Goal: Information Seeking & Learning: Check status

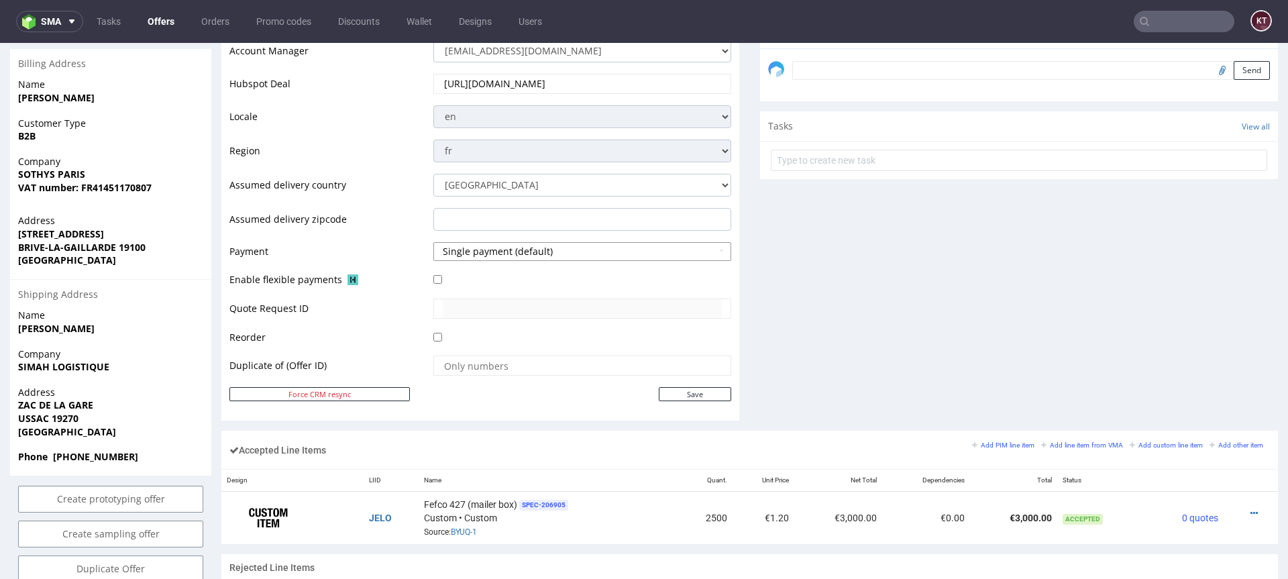
scroll to position [350, 0]
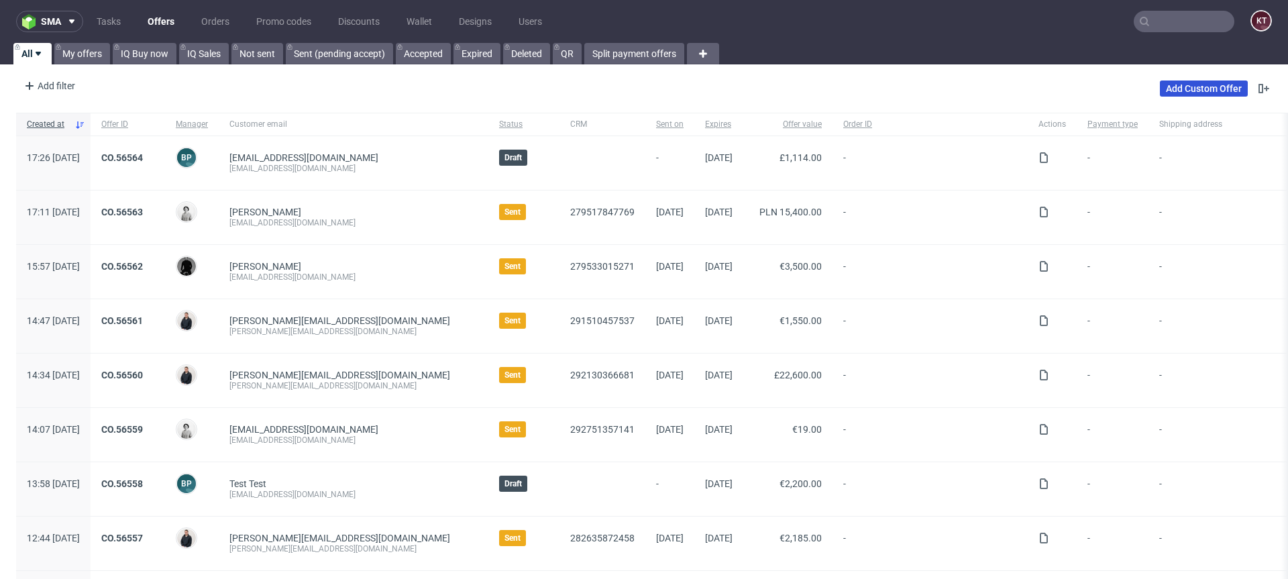
click at [1187, 83] on link "Add Custom Offer" at bounding box center [1204, 88] width 88 height 16
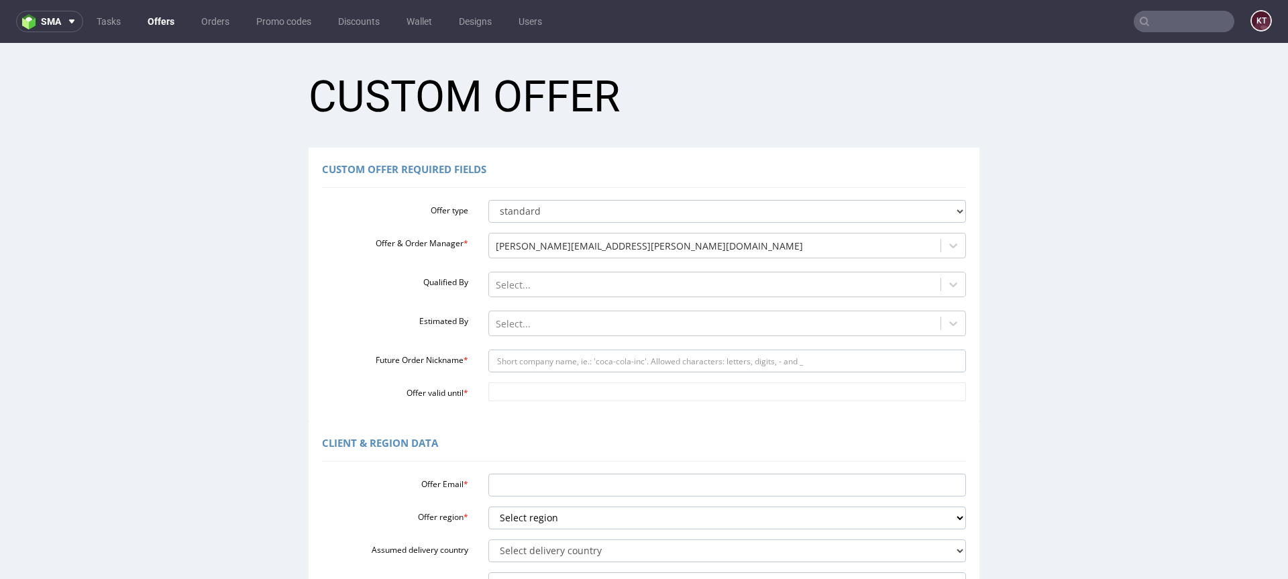
click at [157, 23] on link "Offers" at bounding box center [161, 21] width 43 height 21
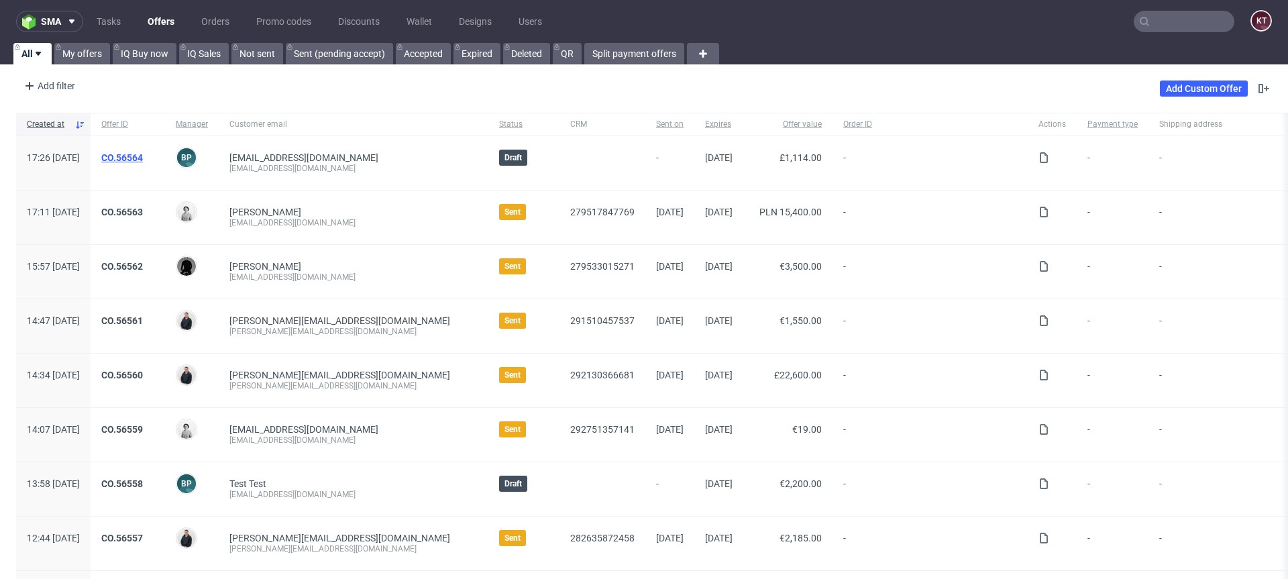
click at [143, 156] on link "CO.56564" at bounding box center [122, 157] width 42 height 11
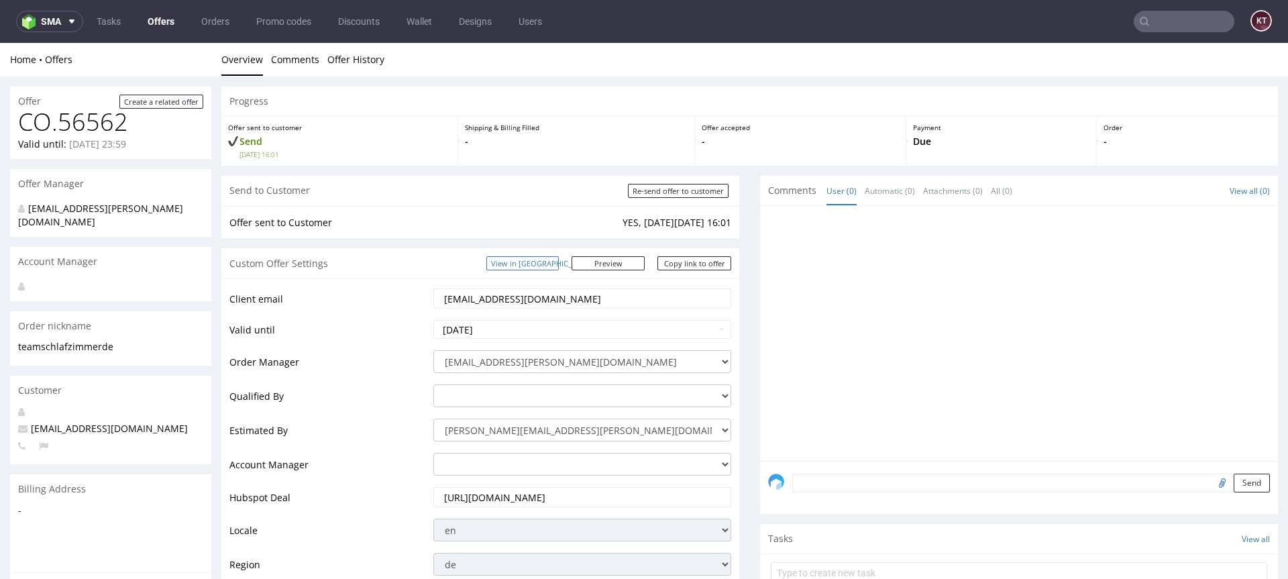
click at [543, 265] on link "View in [GEOGRAPHIC_DATA]" at bounding box center [522, 263] width 72 height 14
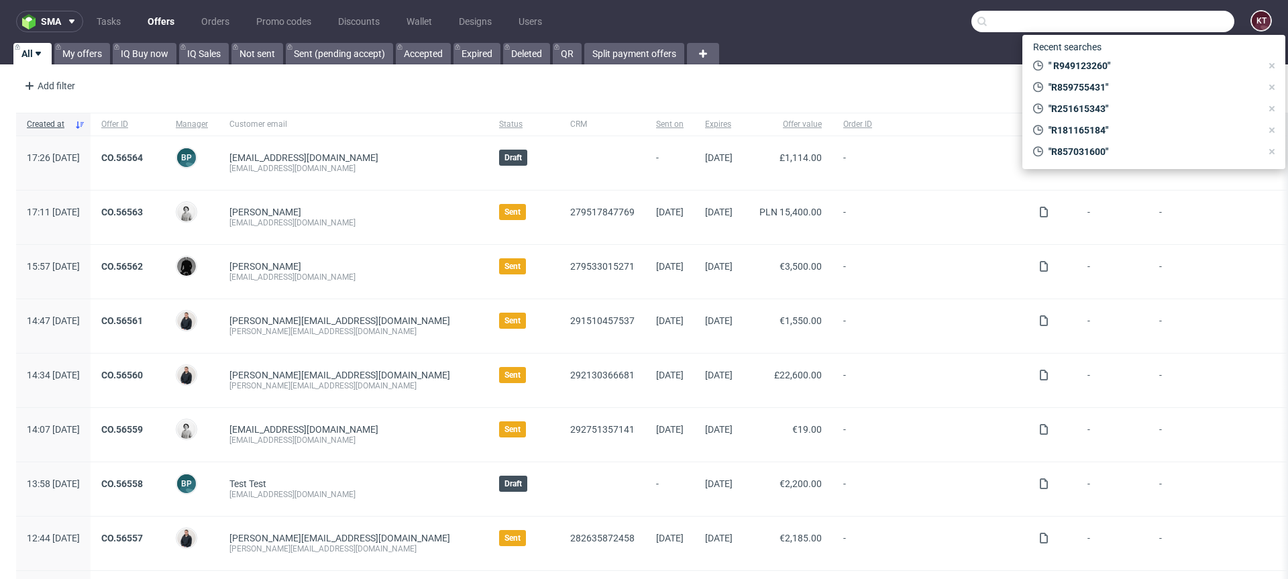
click at [1163, 18] on input "text" at bounding box center [1102, 21] width 263 height 21
paste input "R684781895"
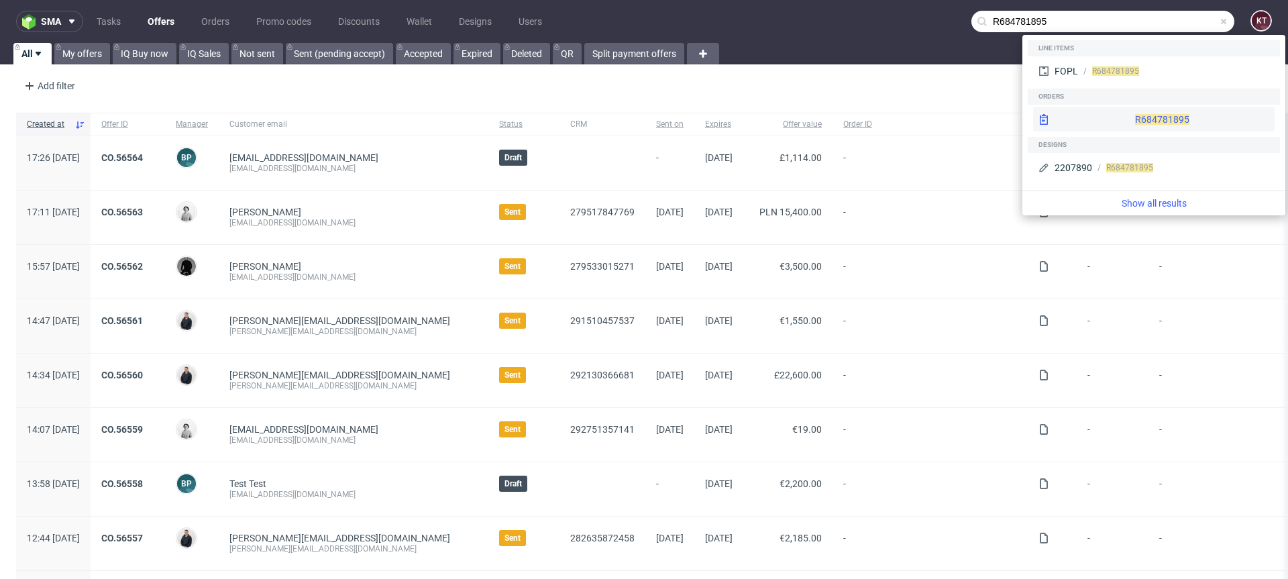
type input "R684781895"
click at [1135, 117] on span "R684781895" at bounding box center [1162, 119] width 54 height 11
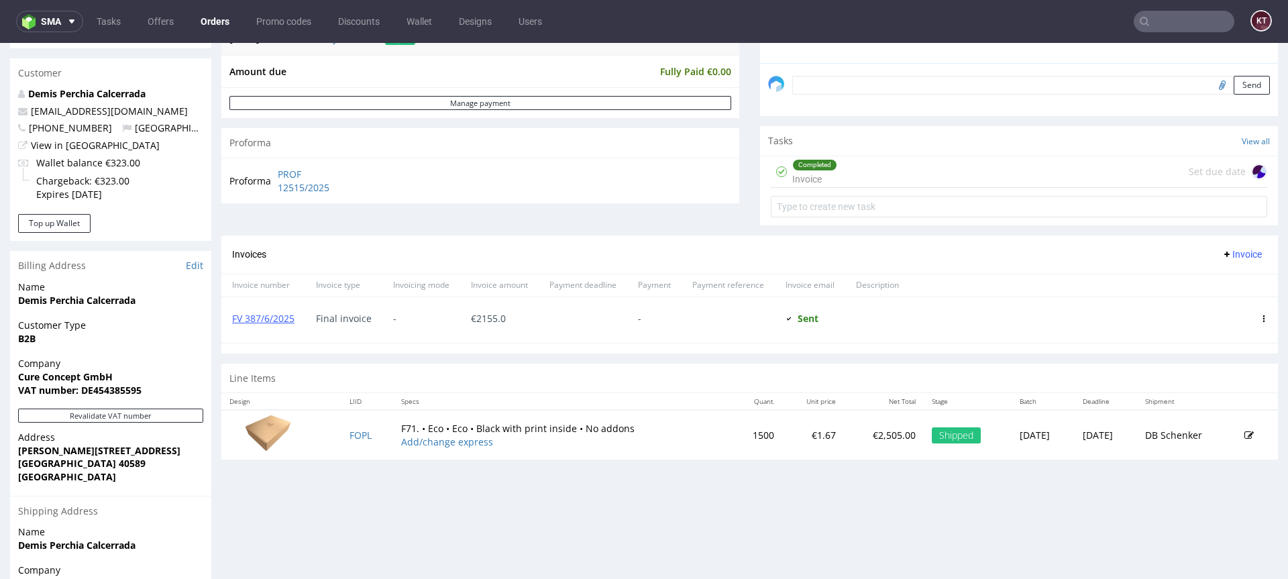
scroll to position [399, 0]
drag, startPoint x: 120, startPoint y: 375, endPoint x: 8, endPoint y: 375, distance: 112.0
click at [8, 375] on div "Order R684781895 13.05.2025 10:55 AM Mark this order as problematic Invoice Sav…" at bounding box center [644, 212] width 1288 height 1071
click at [0, 0] on html "Production Shipped DTP Orders Offers Shipments Transfers 14 Designs Promotions …" at bounding box center [644, 199] width 1288 height 1111
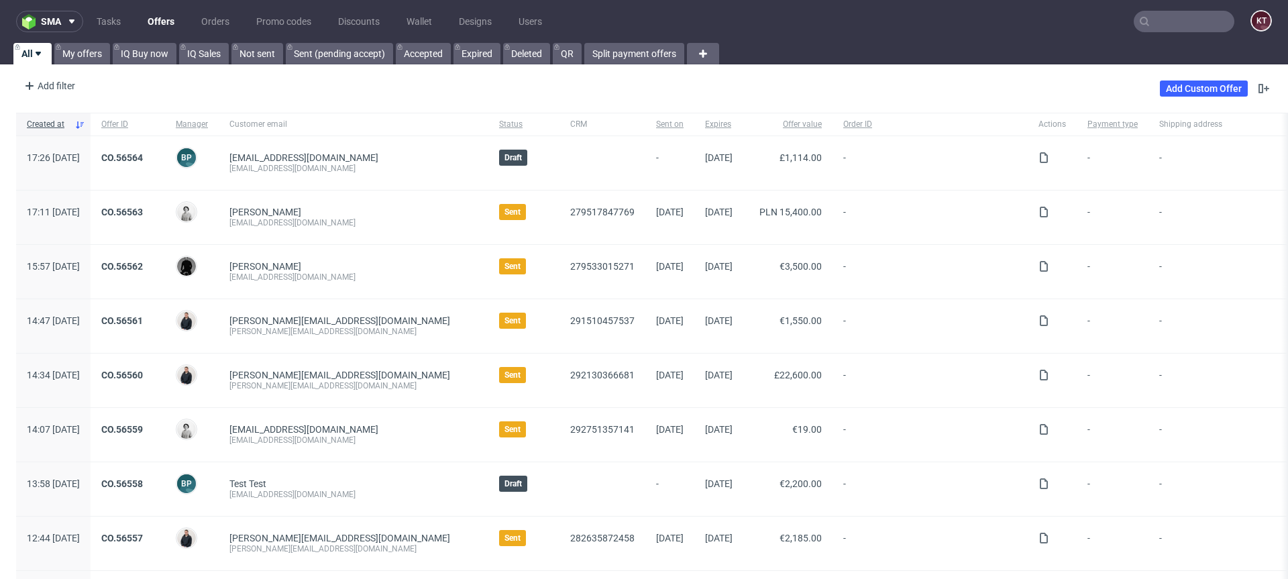
click at [1152, 28] on input "text" at bounding box center [1184, 21] width 101 height 21
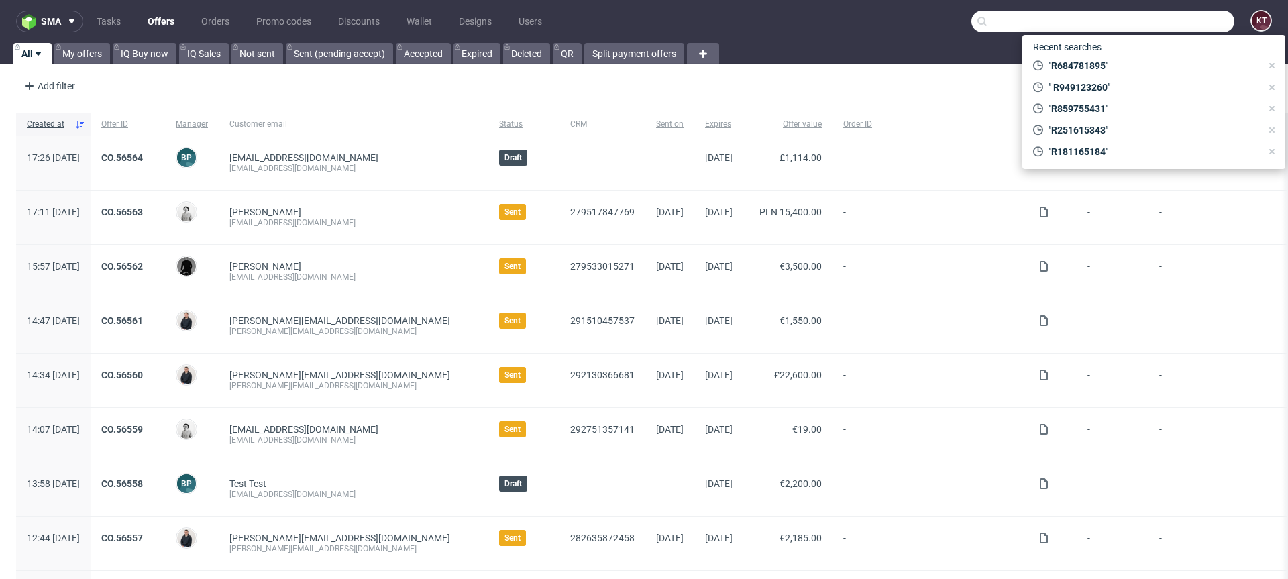
paste input "R382044509"
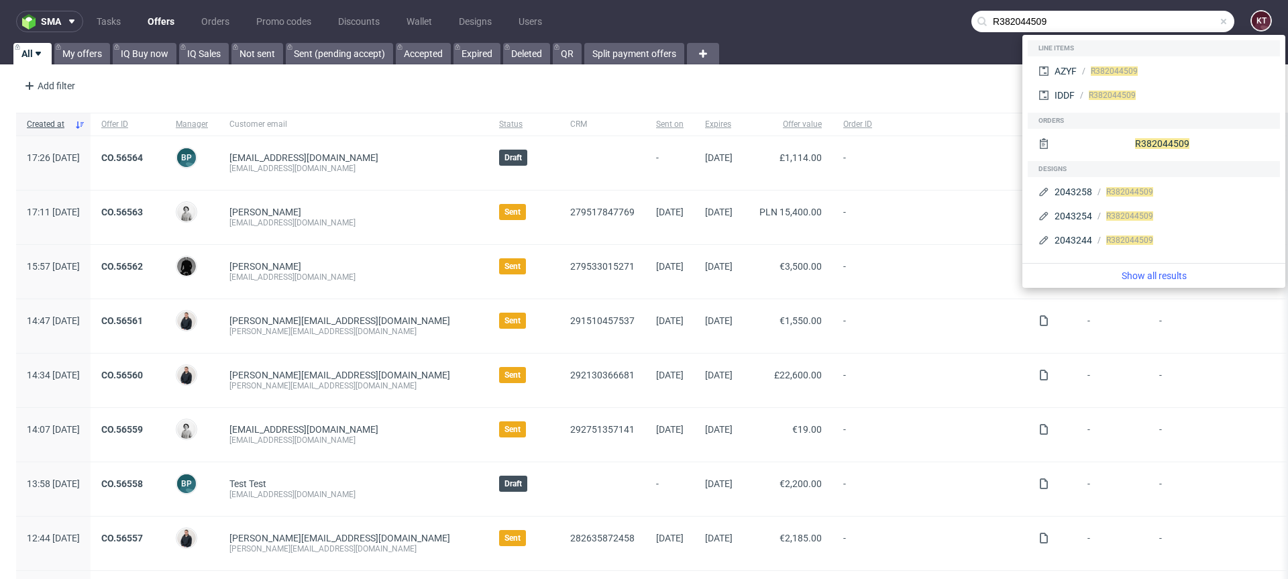
type input "R382044509"
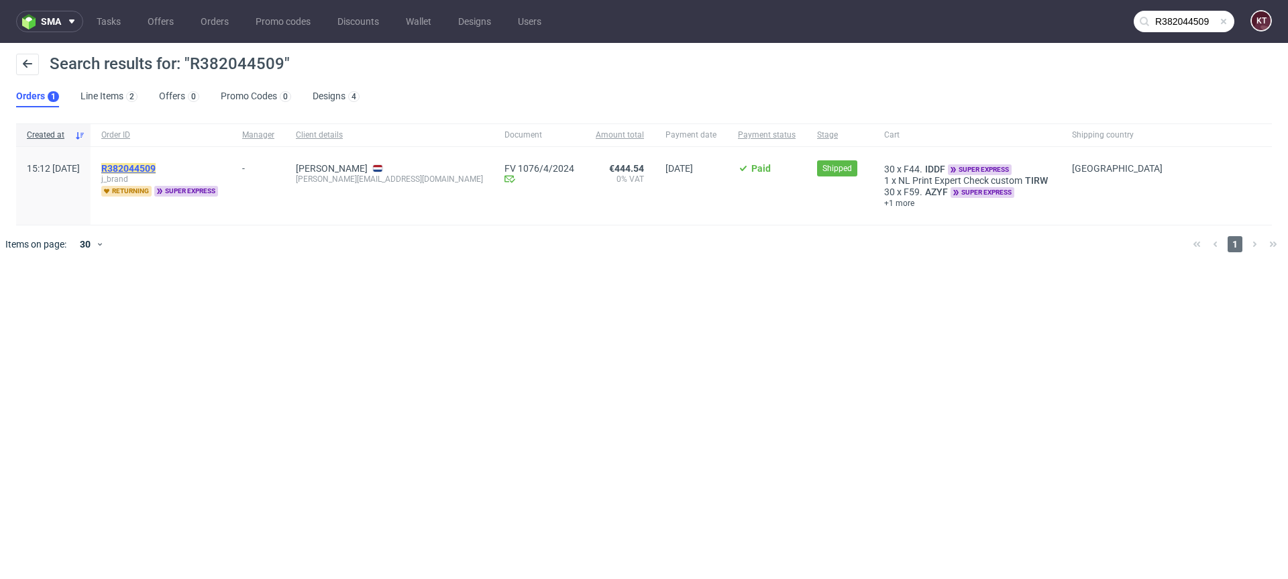
click at [156, 166] on mark "R382044509" at bounding box center [128, 168] width 54 height 11
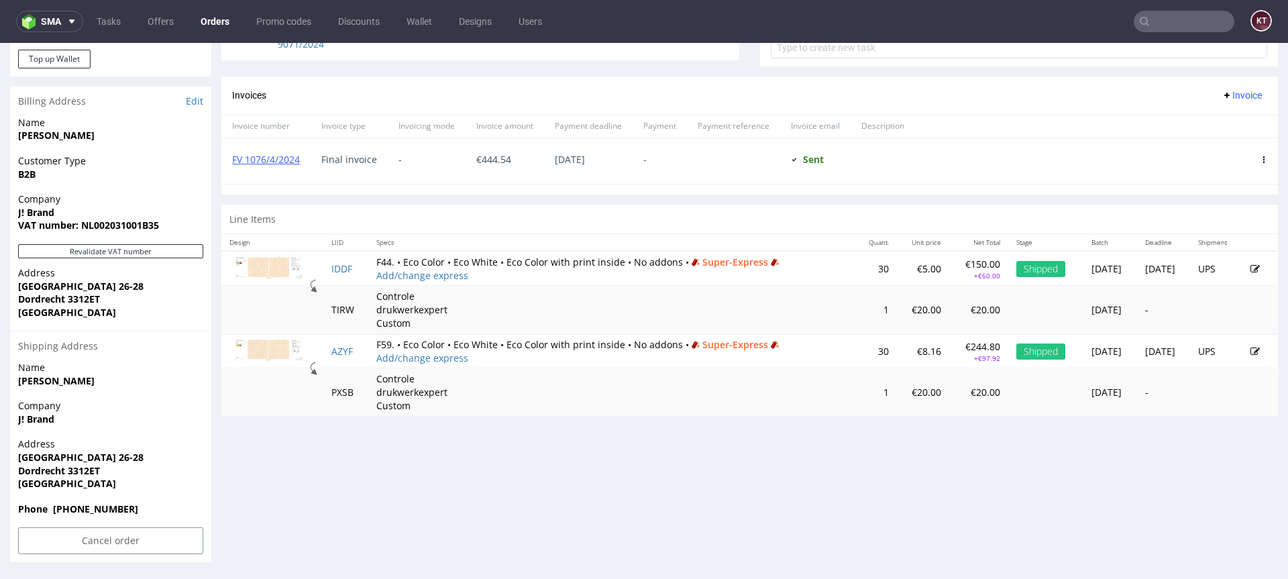
scroll to position [3, 0]
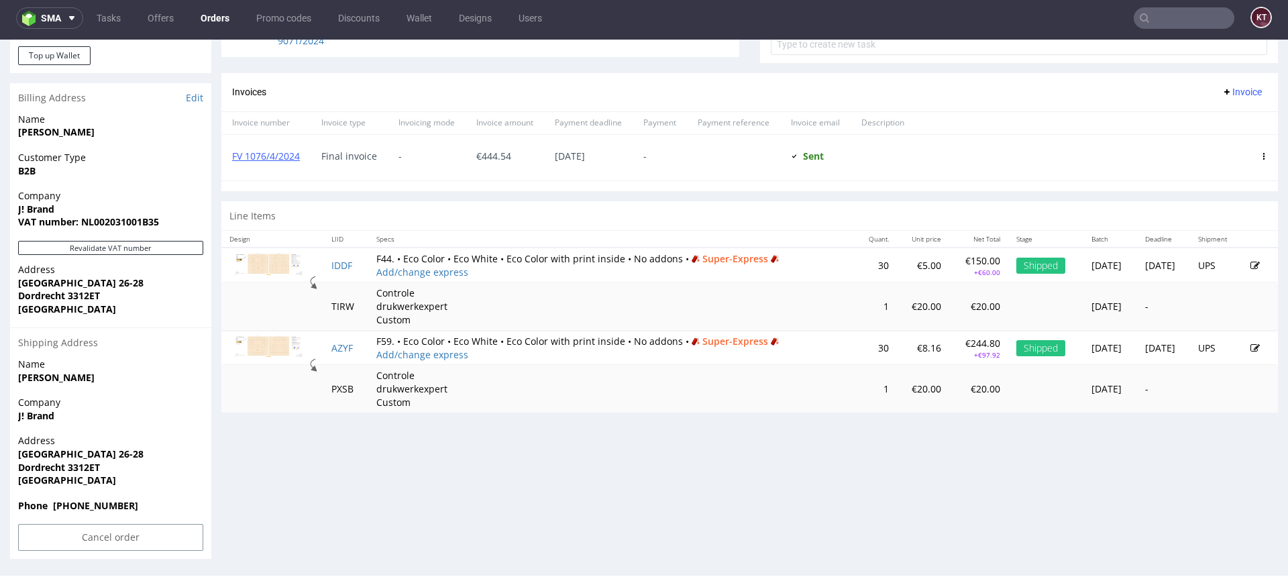
click at [272, 272] on img at bounding box center [268, 264] width 67 height 23
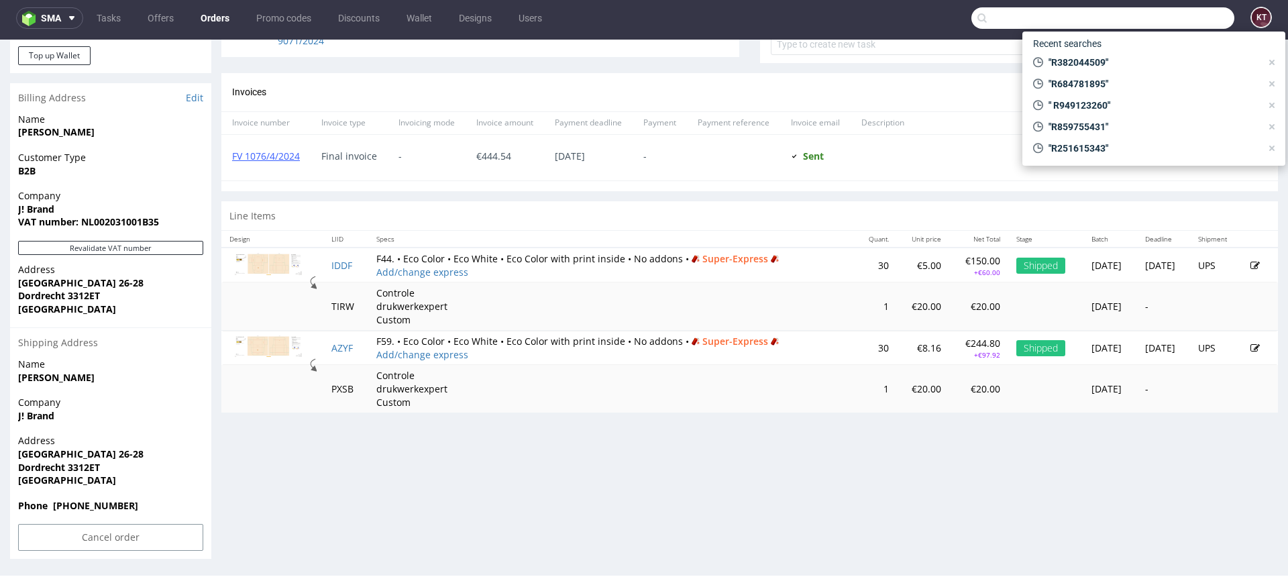
click at [1142, 15] on input "text" at bounding box center [1102, 17] width 263 height 21
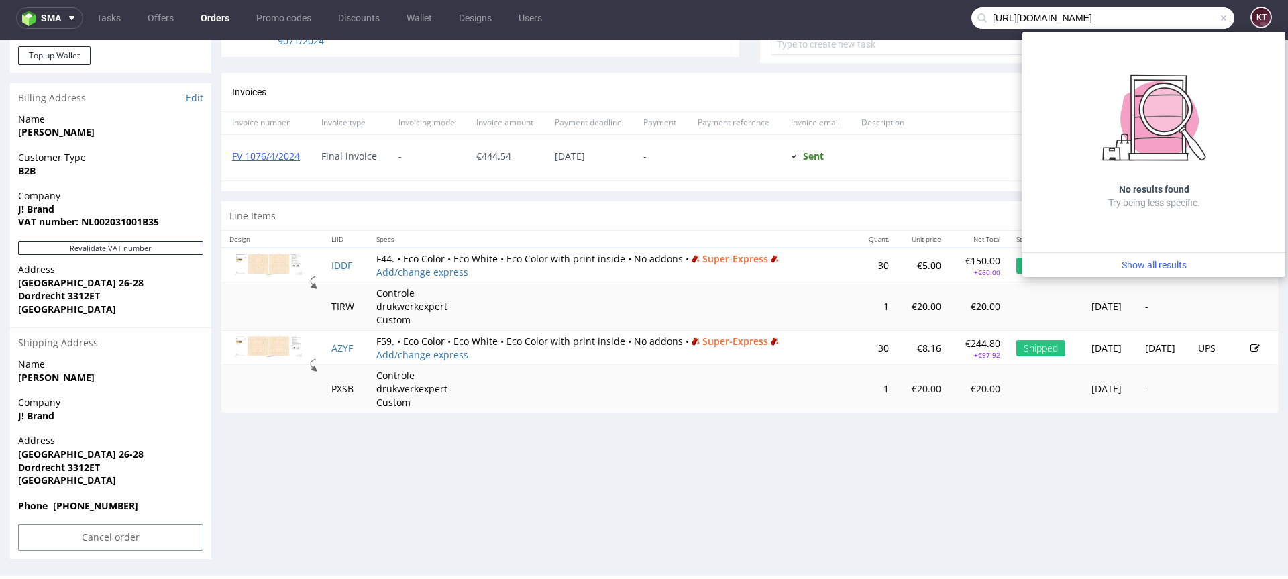
drag, startPoint x: 1035, startPoint y: 18, endPoint x: 928, endPoint y: 20, distance: 107.3
click at [928, 20] on nav "sma Tasks Offers Orders Promo codes Discounts Wallet Designs Users https://www.…" at bounding box center [644, 18] width 1288 height 43
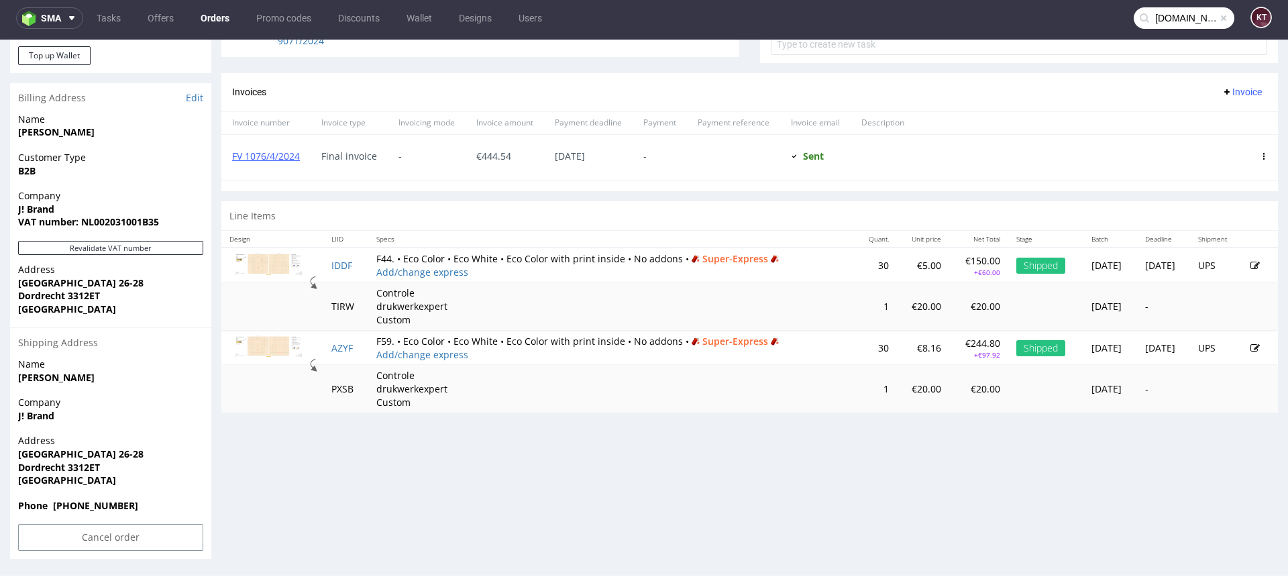
click at [1195, 15] on input "ortholon.nl/" at bounding box center [1184, 17] width 101 height 21
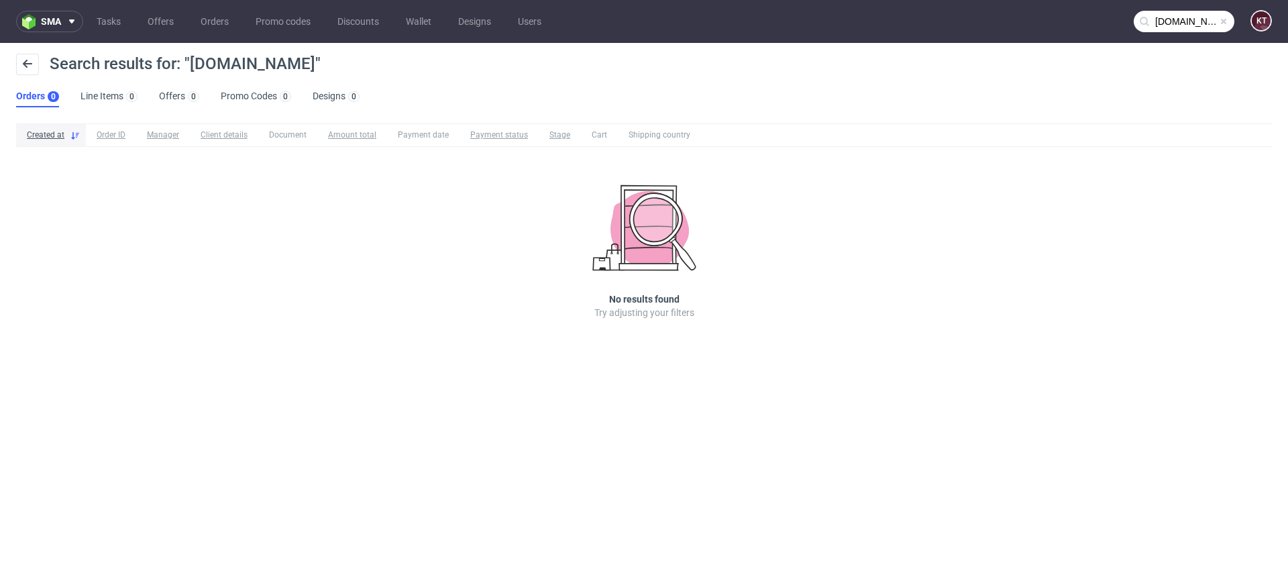
click at [1209, 19] on input "ortholon.nl" at bounding box center [1184, 21] width 101 height 21
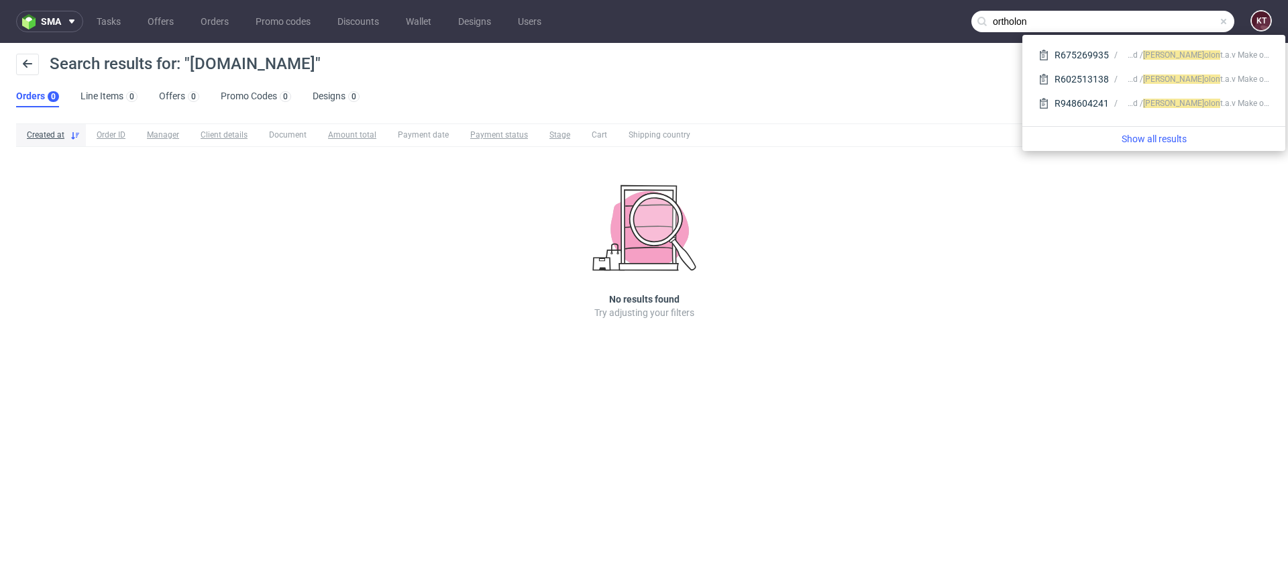
type input "ortholon"
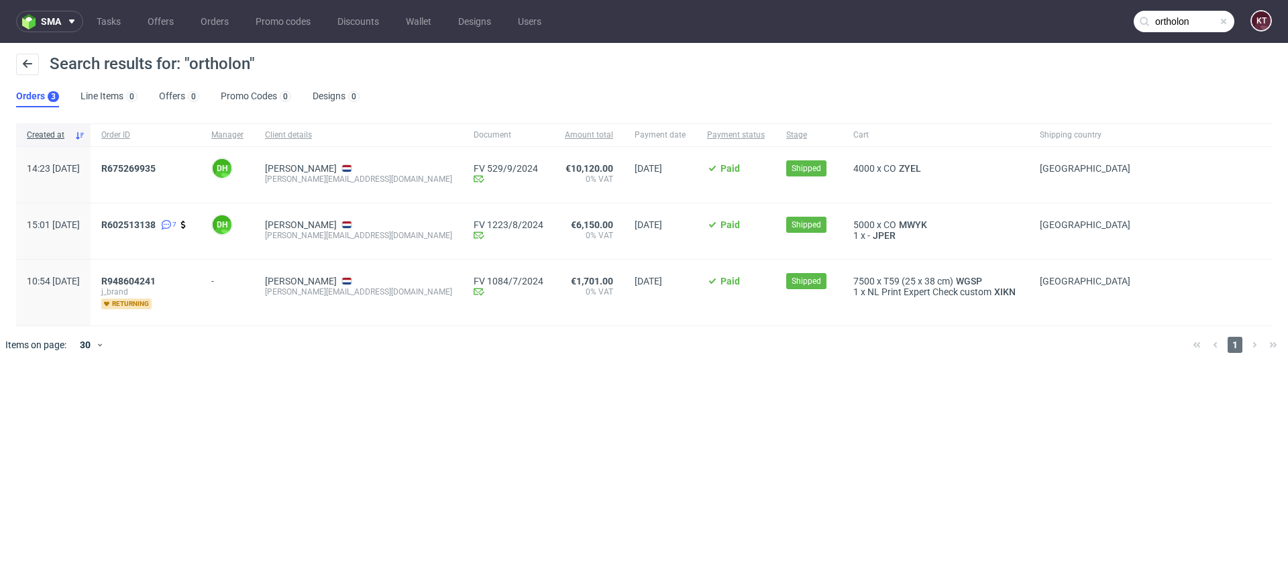
click at [1209, 19] on input "ortholon" at bounding box center [1184, 21] width 101 height 21
